Goal: Information Seeking & Learning: Learn about a topic

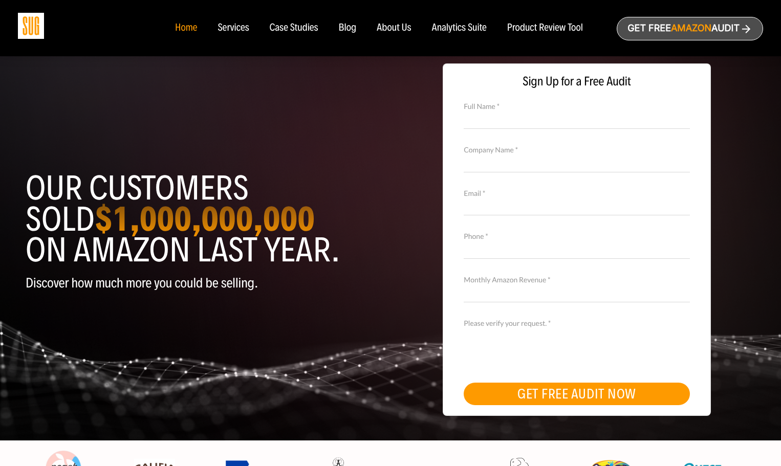
click at [241, 28] on div "Services" at bounding box center [232, 28] width 31 height 11
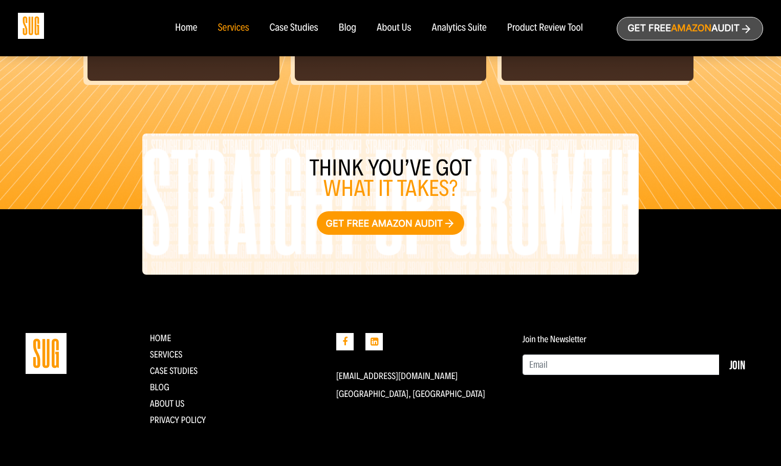
scroll to position [1137, 0]
